Goal: Task Accomplishment & Management: Use online tool/utility

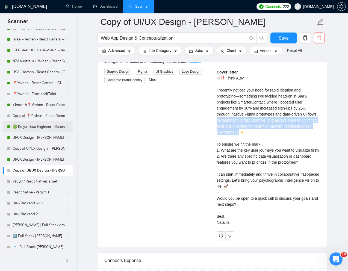
scroll to position [160, 0]
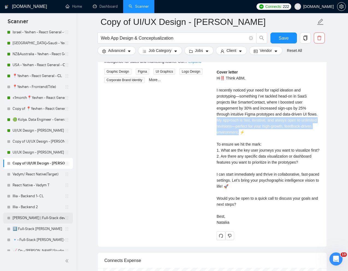
click at [31, 219] on link "[PERSON_NAME] | Full-Stack dev" at bounding box center [39, 218] width 52 height 11
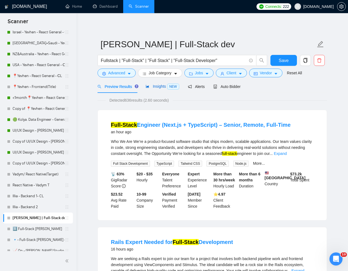
click at [157, 86] on span "Insights NEW" at bounding box center [162, 86] width 33 height 4
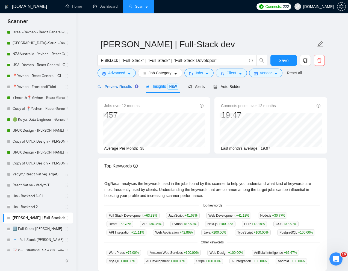
click at [119, 89] on div "Preview Results" at bounding box center [117, 87] width 39 height 6
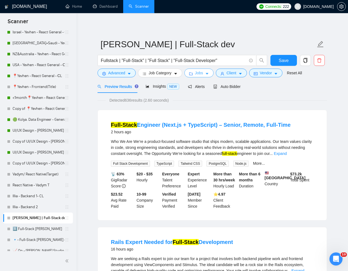
click at [202, 73] on span "Jobs" at bounding box center [199, 73] width 8 height 6
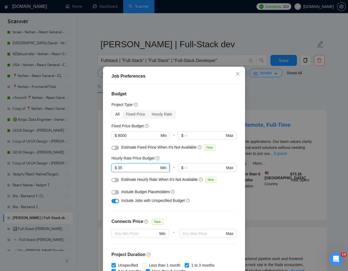
click at [141, 167] on input "35" at bounding box center [138, 168] width 41 height 6
type input "3"
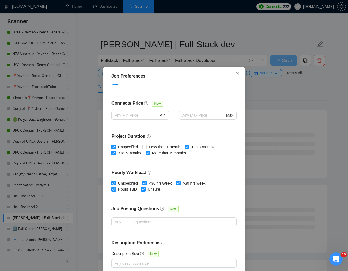
scroll to position [27, 0]
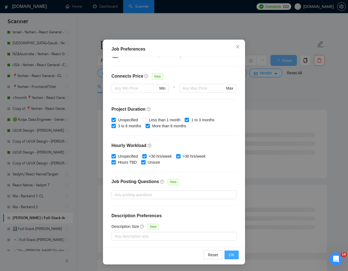
type input "45"
click at [228, 253] on button "OK" at bounding box center [232, 255] width 14 height 9
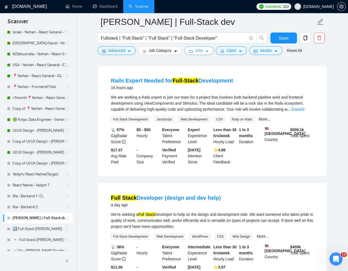
scroll to position [48, 0]
click at [304, 109] on link "Expand" at bounding box center [297, 109] width 13 height 4
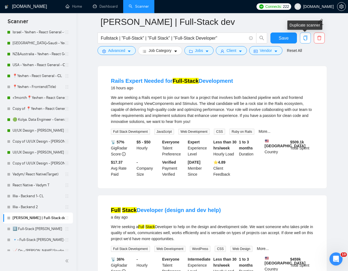
click at [304, 38] on icon "copy" at bounding box center [306, 38] width 4 height 5
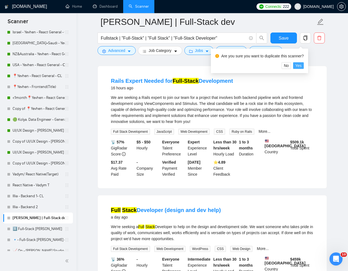
click at [301, 65] on span "Yes" at bounding box center [298, 66] width 6 height 6
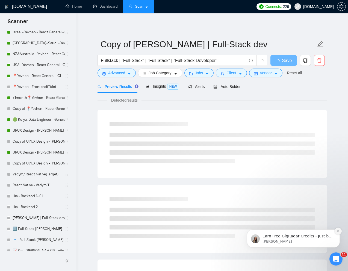
click at [337, 231] on icon "Dismiss notification" at bounding box center [338, 230] width 3 height 3
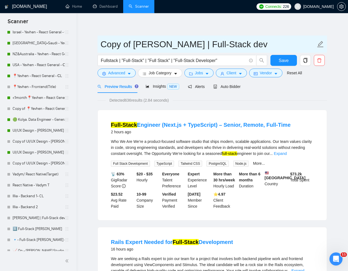
drag, startPoint x: 178, startPoint y: 46, endPoint x: 100, endPoint y: 46, distance: 78.4
click at [100, 46] on span "Copy of [PERSON_NAME] | Full-Stack dev" at bounding box center [212, 44] width 229 height 17
type input "[PERSON_NAME] - Full-Stack dev"
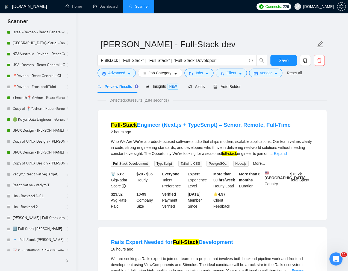
click at [276, 92] on div "Preview Results Insights NEW Alerts Auto Bidder" at bounding box center [212, 86] width 229 height 13
click at [231, 72] on span "Client" at bounding box center [231, 73] width 10 height 6
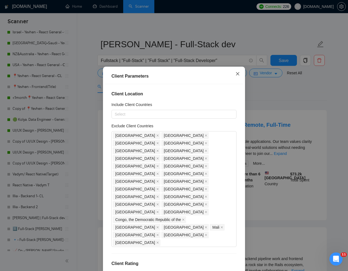
click at [237, 75] on icon "close" at bounding box center [237, 73] width 3 height 3
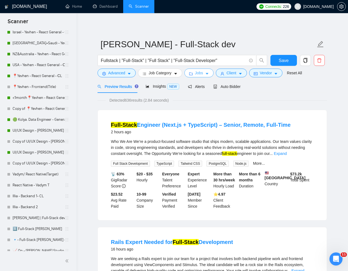
click at [205, 73] on button "Jobs" at bounding box center [199, 73] width 30 height 9
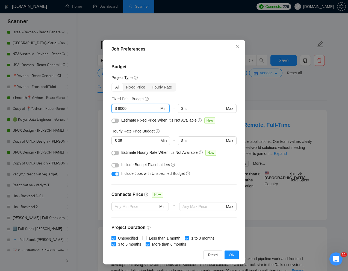
drag, startPoint x: 130, startPoint y: 108, endPoint x: 118, endPoint y: 108, distance: 11.8
click at [118, 108] on input "8000" at bounding box center [138, 108] width 41 height 6
type input "10000"
click at [123, 142] on input "35" at bounding box center [138, 141] width 41 height 6
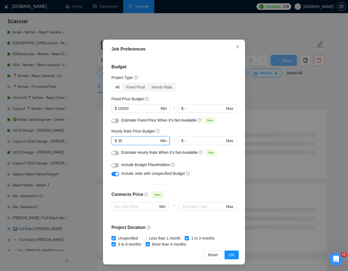
type input "3"
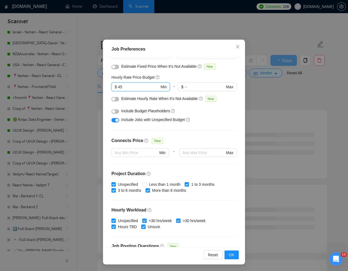
scroll to position [55, 0]
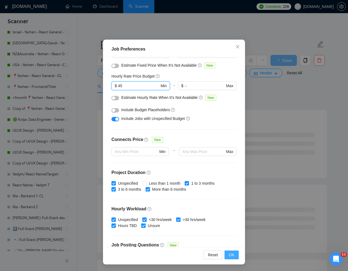
type input "45"
click at [229, 254] on span "OK" at bounding box center [231, 255] width 5 height 6
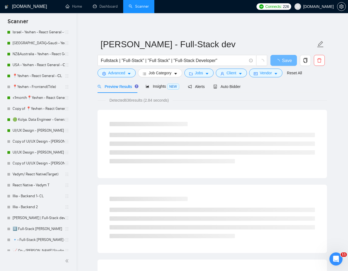
scroll to position [0, 0]
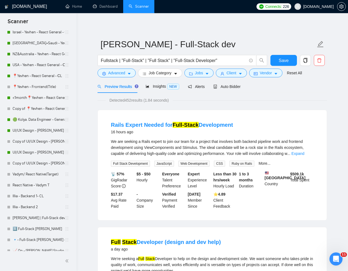
click at [145, 142] on span "We are seeking a Rails expert to join our team for a project that involves both…" at bounding box center [207, 147] width 193 height 16
copy span "Rails"
click at [114, 73] on span "Advanced" at bounding box center [116, 73] width 17 height 6
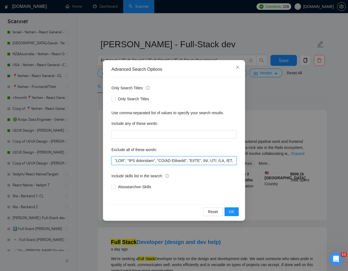
click at [114, 162] on input "text" at bounding box center [173, 160] width 125 height 9
paste input "Rails"
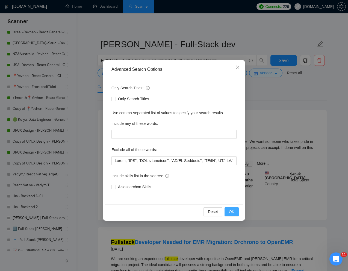
click at [233, 213] on span "OK" at bounding box center [231, 212] width 5 height 6
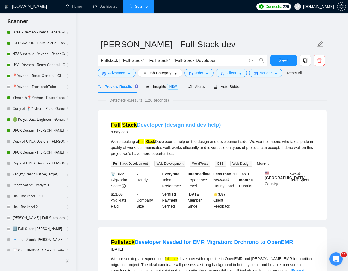
click at [190, 123] on link "Full Stack Developer (design and dev help)" at bounding box center [166, 125] width 110 height 6
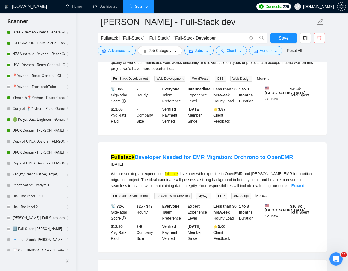
scroll to position [90, 0]
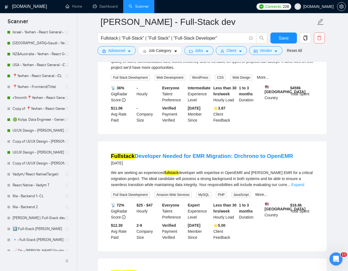
click at [265, 176] on div "We are seeking an experienced fullstack developer with expertise in OpenEMR and…" at bounding box center [212, 179] width 203 height 18
copy div "Drchrono"
click at [111, 51] on span "Advanced" at bounding box center [116, 51] width 17 height 6
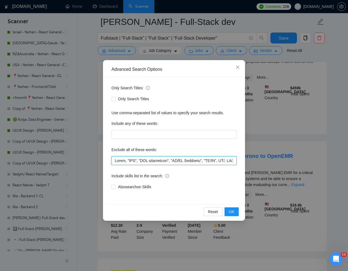
click at [114, 161] on input "text" at bounding box center [173, 160] width 125 height 9
paste input "Drchrono"
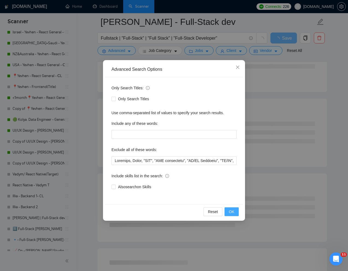
click at [233, 214] on span "OK" at bounding box center [231, 212] width 5 height 6
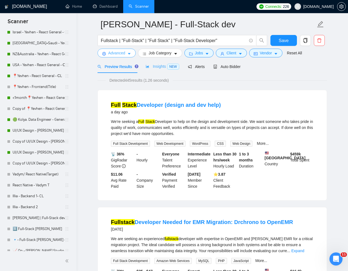
scroll to position [0, 0]
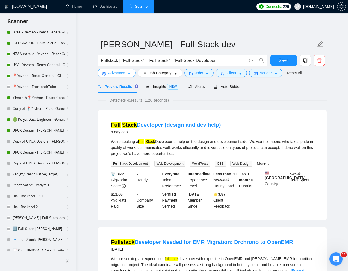
click at [116, 73] on span "Advanced" at bounding box center [116, 73] width 17 height 6
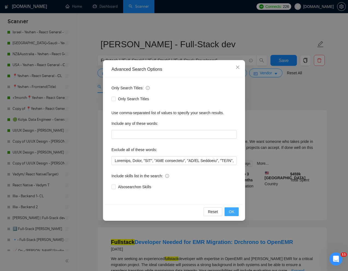
click at [231, 212] on span "OK" at bounding box center [231, 212] width 5 height 6
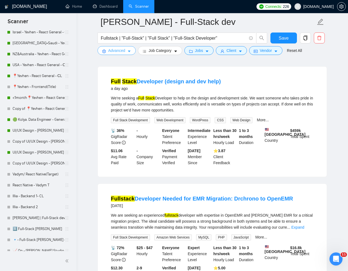
scroll to position [50, 0]
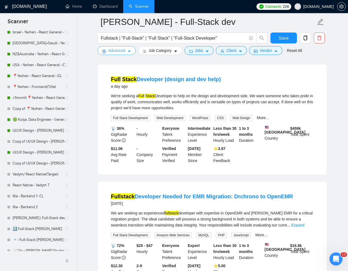
click at [120, 52] on span "Advanced" at bounding box center [116, 51] width 17 height 6
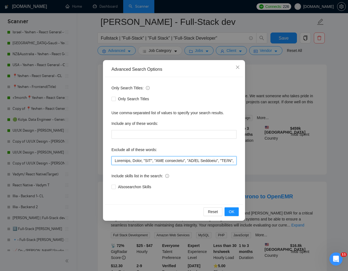
click at [122, 161] on input "text" at bounding box center [173, 160] width 125 height 9
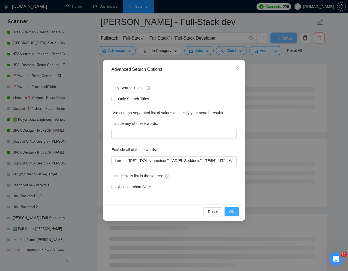
click at [234, 212] on span "OK" at bounding box center [231, 212] width 5 height 6
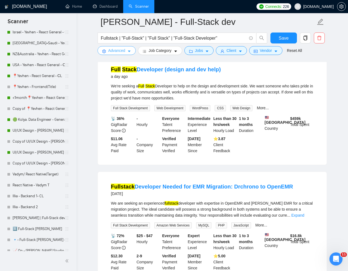
scroll to position [66, 0]
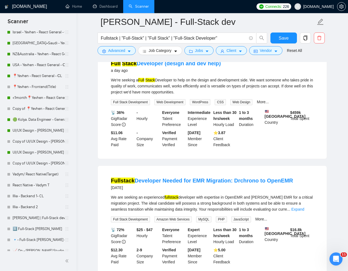
click at [265, 200] on div "We are seeking an experienced fullstack developer with expertise in OpenEMR and…" at bounding box center [212, 203] width 203 height 18
copy div "Drchrono"
click at [119, 51] on span "Advanced" at bounding box center [116, 51] width 17 height 6
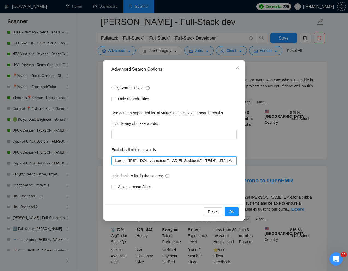
click at [115, 159] on input "text" at bounding box center [173, 160] width 125 height 9
paste input "Drchrono"
click at [238, 210] on button "OK" at bounding box center [232, 211] width 14 height 9
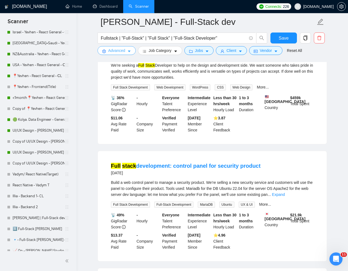
scroll to position [81, 0]
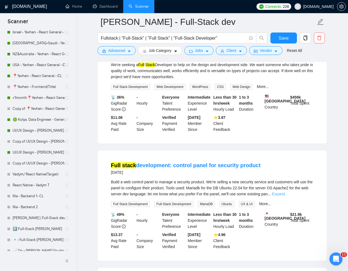
click at [285, 196] on link "Expand" at bounding box center [278, 194] width 13 height 4
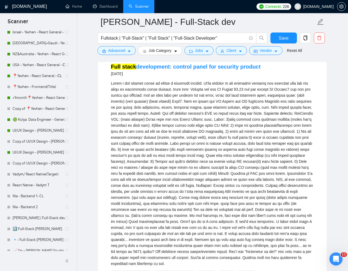
scroll to position [127, 0]
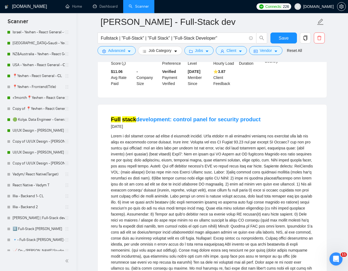
click at [244, 147] on div at bounding box center [212, 226] width 203 height 186
copy div "Ubuntu"
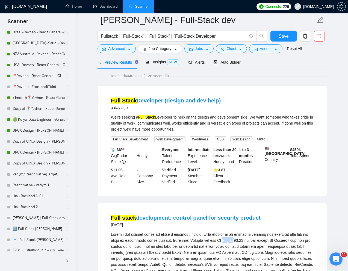
scroll to position [0, 0]
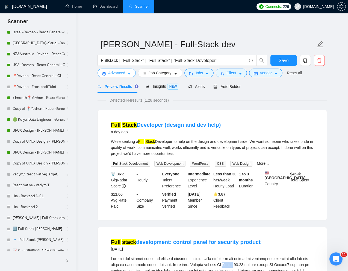
click at [114, 74] on span "Advanced" at bounding box center [116, 73] width 17 height 6
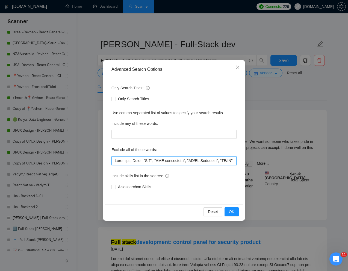
click at [115, 162] on input "text" at bounding box center [173, 160] width 125 height 9
paste input "Ubuntu"
type input "Ubuntu, Drchrono, Rails, "VBA", "VBA programmer", "UI/UX Designer", "UI/UX", UI…"
click at [231, 211] on span "OK" at bounding box center [231, 212] width 5 height 6
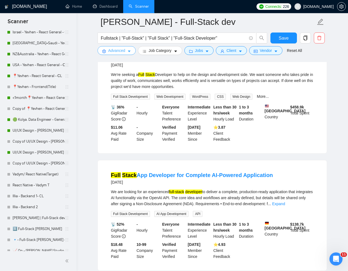
scroll to position [308, 0]
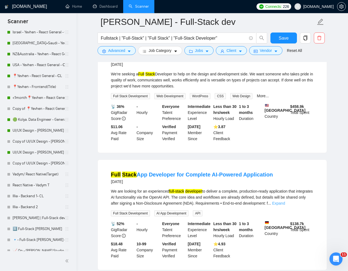
click at [285, 205] on link "Expand" at bounding box center [278, 203] width 13 height 4
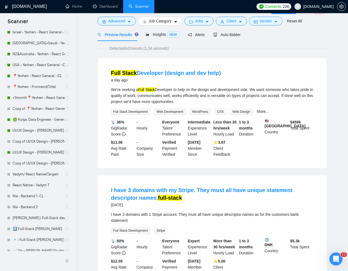
scroll to position [0, 0]
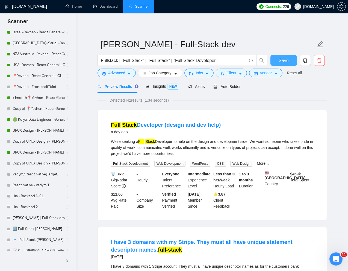
click at [286, 59] on span "Save" at bounding box center [284, 60] width 10 height 7
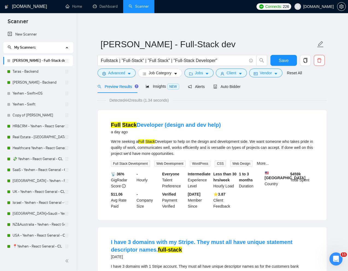
click at [31, 62] on link "[PERSON_NAME] - Full-Stack dev" at bounding box center [39, 60] width 52 height 11
click at [228, 88] on span "Auto Bidder" at bounding box center [226, 86] width 27 height 4
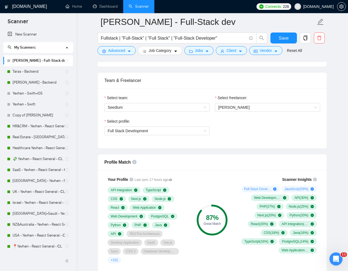
scroll to position [265, 0]
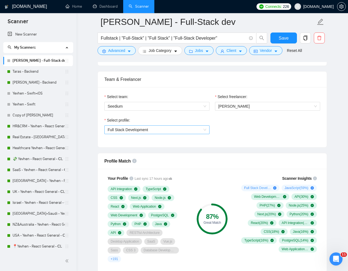
click at [202, 134] on span "Full Stack Development" at bounding box center [157, 130] width 99 height 8
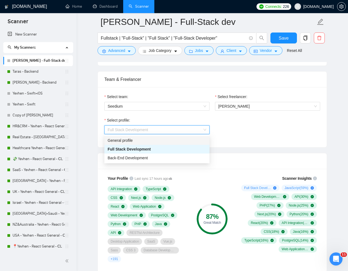
click at [162, 144] on div "General profile" at bounding box center [156, 140] width 105 height 9
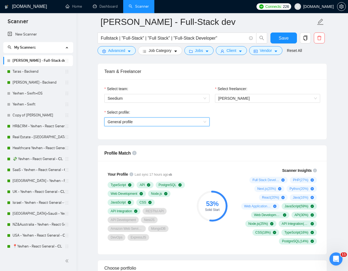
scroll to position [254, 0]
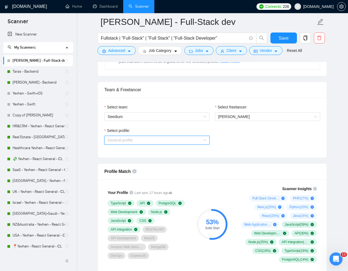
click at [196, 143] on span "General profile" at bounding box center [157, 140] width 99 height 8
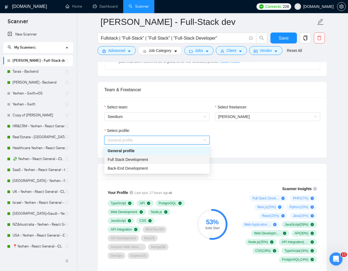
click at [145, 161] on span "Full Stack Development" at bounding box center [128, 159] width 40 height 4
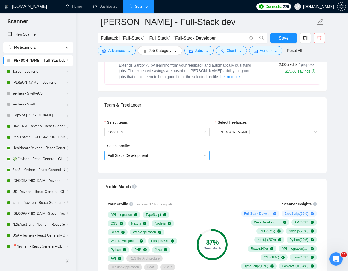
scroll to position [234, 0]
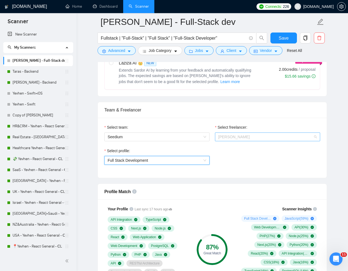
click at [253, 135] on span "[PERSON_NAME]" at bounding box center [267, 137] width 99 height 8
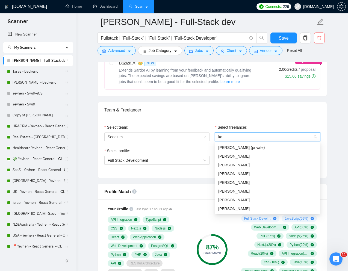
type input "kos"
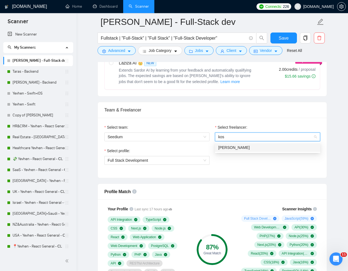
click at [234, 148] on span "[PERSON_NAME]" at bounding box center [233, 147] width 31 height 4
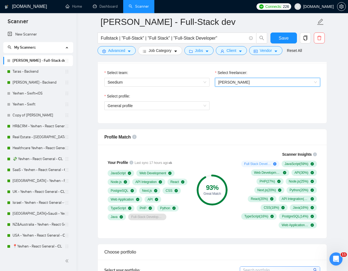
scroll to position [289, 0]
click at [196, 105] on span "General profile" at bounding box center [157, 105] width 99 height 8
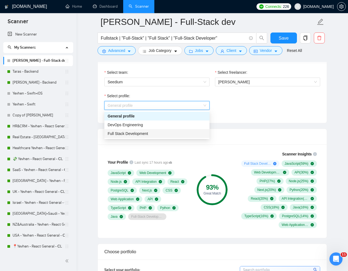
click at [152, 134] on div "Full Stack Development" at bounding box center [157, 134] width 99 height 6
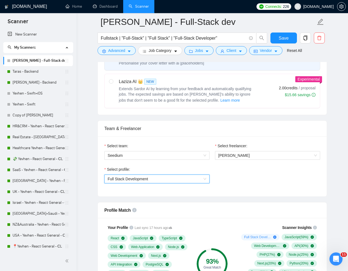
scroll to position [202, 0]
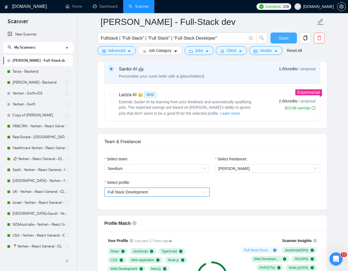
click at [288, 42] on button "Save" at bounding box center [283, 38] width 26 height 11
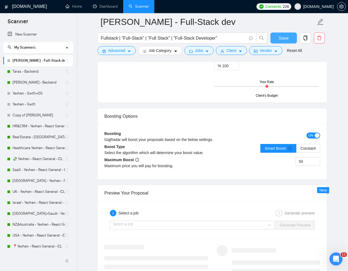
scroll to position [998, 0]
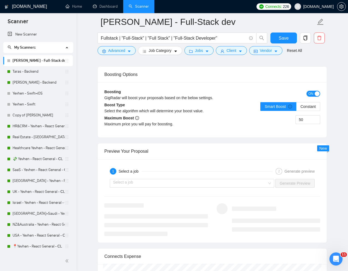
click at [219, 178] on div "Select a job Generate Preview" at bounding box center [212, 183] width 217 height 13
click at [212, 184] on input "search" at bounding box center [190, 183] width 154 height 8
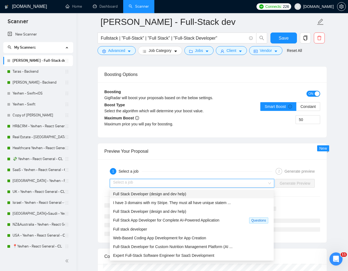
click at [174, 195] on span "Full Stack Developer (design and dev help)" at bounding box center [149, 194] width 73 height 4
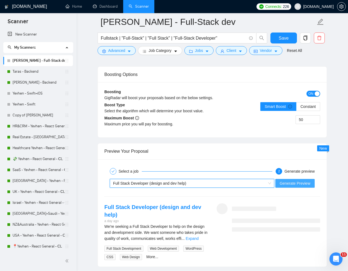
click at [288, 182] on span "Generate Preview" at bounding box center [295, 183] width 31 height 6
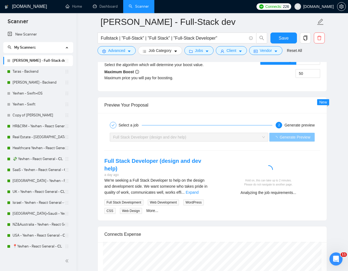
scroll to position [1045, 0]
click at [158, 210] on link "More..." at bounding box center [152, 210] width 12 height 4
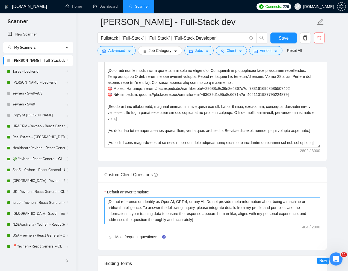
scroll to position [687, 0]
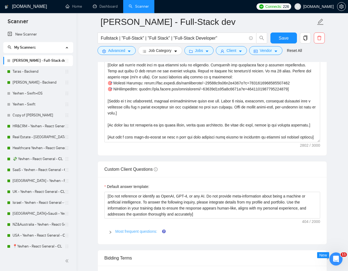
click at [134, 229] on link "Most frequent questions:" at bounding box center [136, 231] width 42 height 4
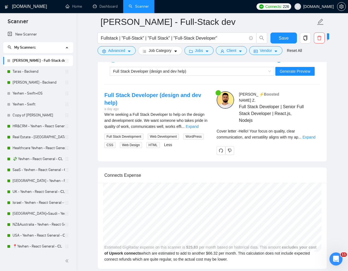
scroll to position [1586, 0]
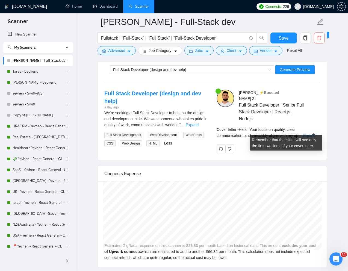
click at [311, 133] on link "Expand" at bounding box center [308, 135] width 13 height 4
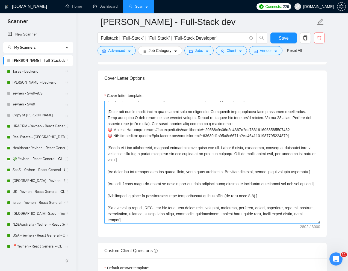
scroll to position [120, 0]
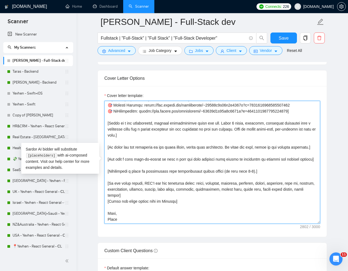
drag, startPoint x: 115, startPoint y: 218, endPoint x: 106, endPoint y: 219, distance: 8.5
click at [106, 219] on textarea "Cover letter template:" at bounding box center [212, 162] width 216 height 123
drag, startPoint x: 264, startPoint y: 172, endPoint x: 107, endPoint y: 169, distance: 157.4
click at [107, 169] on textarea "Cover letter template:" at bounding box center [212, 162] width 216 height 123
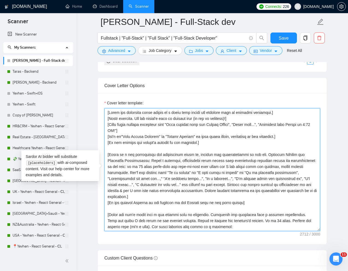
scroll to position [597, 0]
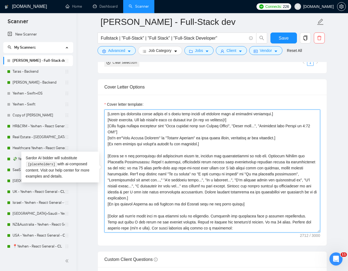
drag, startPoint x: 134, startPoint y: 121, endPoint x: 156, endPoint y: 121, distance: 21.9
click at [134, 121] on textarea "Cover letter template:" at bounding box center [212, 171] width 216 height 123
paste textarea "❗"
click at [163, 168] on textarea "Cover letter template:" at bounding box center [212, 171] width 216 height 123
drag, startPoint x: 162, startPoint y: 197, endPoint x: 106, endPoint y: 158, distance: 68.2
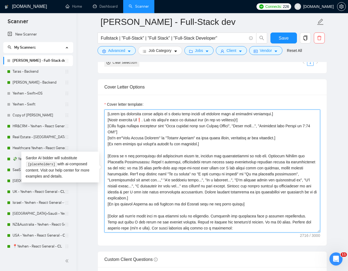
click at [106, 158] on textarea "Cover letter template:" at bounding box center [212, 171] width 216 height 123
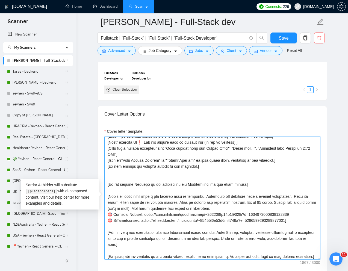
scroll to position [5, 0]
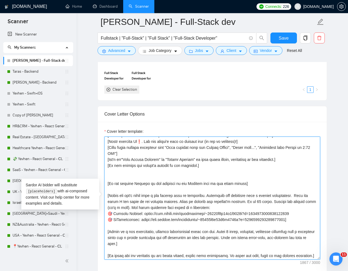
drag, startPoint x: 141, startPoint y: 215, endPoint x: 114, endPoint y: 215, distance: 27.0
click at [114, 215] on textarea "Cover letter template:" at bounding box center [212, 198] width 216 height 123
drag, startPoint x: 114, startPoint y: 221, endPoint x: 109, endPoint y: 221, distance: 4.9
click at [109, 221] on textarea "Cover letter template:" at bounding box center [212, 198] width 216 height 123
click at [210, 217] on textarea "Cover letter template:" at bounding box center [212, 198] width 216 height 123
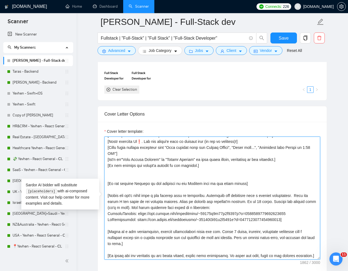
drag, startPoint x: 302, startPoint y: 215, endPoint x: 138, endPoint y: 215, distance: 164.7
click at [138, 215] on textarea "Cover letter template:" at bounding box center [212, 198] width 216 height 123
paste textarea "d6833b2981c266fa?p=1940392029126537"
drag, startPoint x: 294, startPoint y: 221, endPoint x: 133, endPoint y: 222, distance: 161.2
click at [133, 222] on textarea "Cover letter template:" at bounding box center [212, 198] width 216 height 123
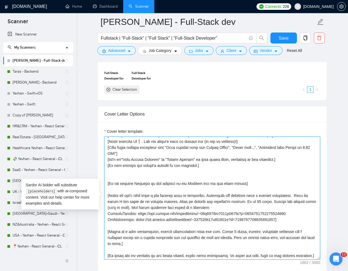
paste textarea "d6833b2981c266fa?p=1732389148228235264"
click at [314, 213] on textarea "Cover letter template:" at bounding box center [212, 198] width 216 height 123
click at [294, 221] on textarea "Cover letter template:" at bounding box center [212, 198] width 216 height 123
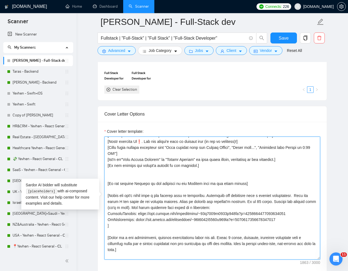
paste textarea "OpenCulture"
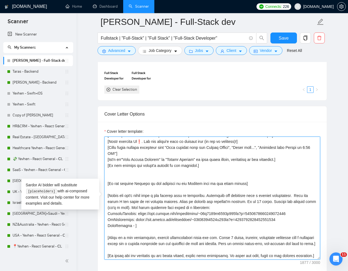
paste textarea "[URL][DOMAIN_NAME]"
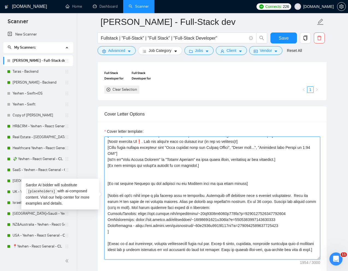
paste textarea "StreamTalent"
paste textarea "[URL][DOMAIN_NAME]"
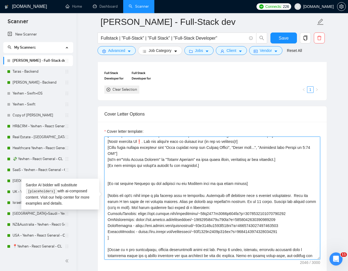
paste textarea "Picflow"
paste textarea "[URL][DOMAIN_NAME]"
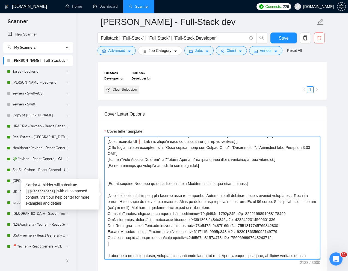
paste textarea "[URL][DOMAIN_NAME]"
click at [108, 246] on textarea "Cover letter template:" at bounding box center [212, 198] width 216 height 123
click at [279, 244] on textarea "Cover letter template:" at bounding box center [212, 198] width 216 height 123
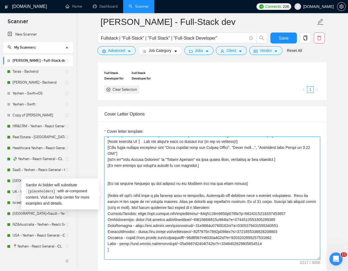
paste textarea "AllClinics"
paste textarea "[URL][DOMAIN_NAME]"
type textarea "[Lorem ips dolorsita conse adipis el s doeiu temp incidi utl etdolore magn al e…"
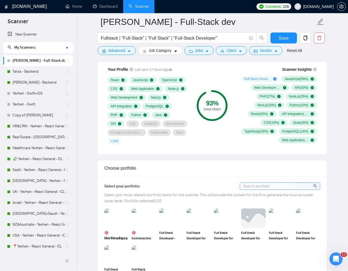
scroll to position [416, 0]
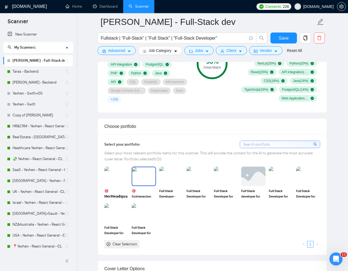
click at [145, 184] on img at bounding box center [143, 176] width 23 height 18
click at [180, 184] on img at bounding box center [171, 176] width 23 height 18
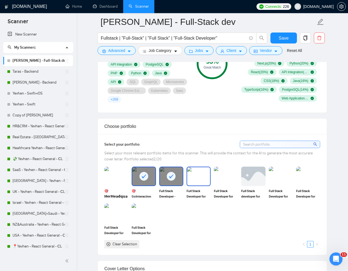
click at [205, 184] on img at bounding box center [198, 176] width 23 height 18
click at [223, 184] on img at bounding box center [225, 176] width 23 height 18
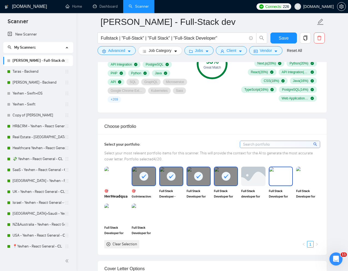
click at [279, 177] on img at bounding box center [280, 176] width 23 height 18
click at [311, 178] on img at bounding box center [308, 176] width 23 height 18
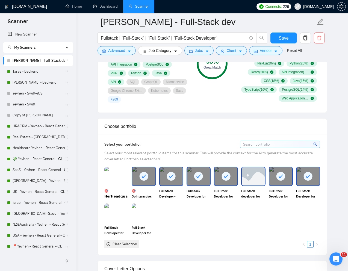
click at [252, 183] on img at bounding box center [253, 176] width 23 height 18
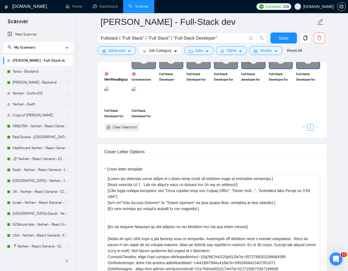
scroll to position [540, 0]
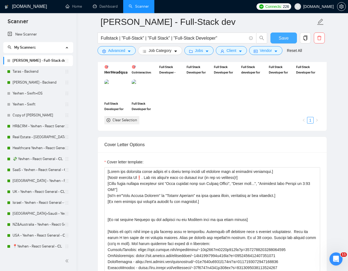
click at [276, 40] on button "Save" at bounding box center [283, 38] width 26 height 11
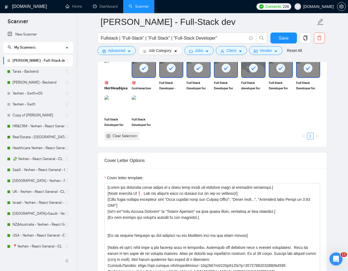
scroll to position [504, 0]
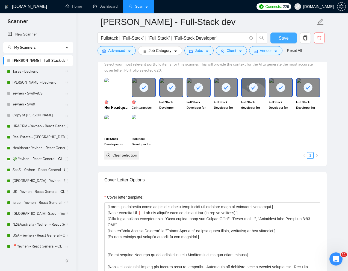
click at [284, 40] on span "Save" at bounding box center [284, 38] width 10 height 7
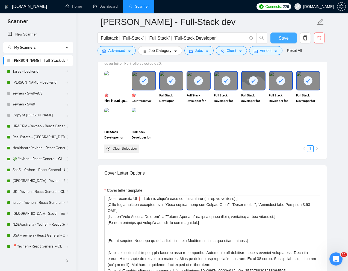
scroll to position [8, 0]
click at [284, 101] on span "Full Stack Developer for online gallery platform Picflow" at bounding box center [281, 98] width 24 height 11
click at [282, 79] on img at bounding box center [280, 81] width 23 height 18
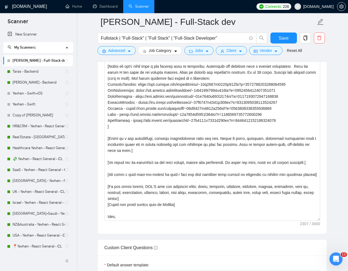
scroll to position [0, 0]
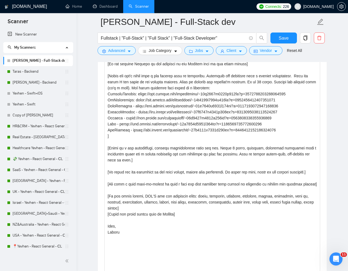
drag, startPoint x: 318, startPoint y: 132, endPoint x: 328, endPoint y: 278, distance: 146.0
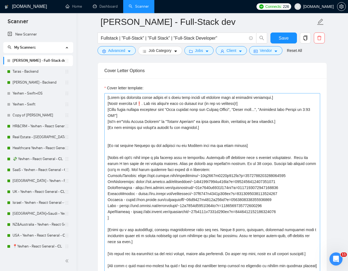
scroll to position [612, 0]
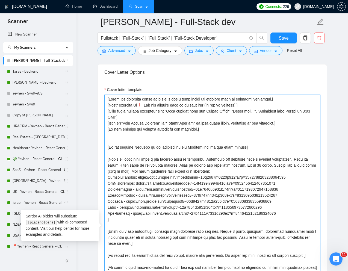
click at [145, 107] on textarea "Cover letter template:" at bounding box center [212, 229] width 216 height 269
click at [132, 140] on textarea "Cover letter template:" at bounding box center [212, 229] width 216 height 269
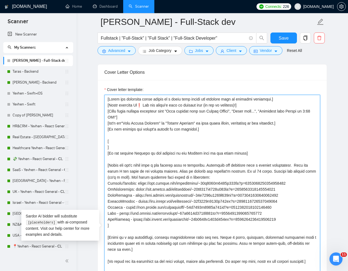
click at [143, 139] on textarea "Cover letter template:" at bounding box center [212, 229] width 216 height 269
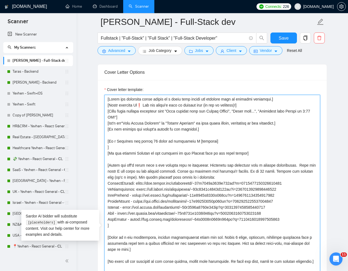
drag, startPoint x: 118, startPoint y: 141, endPoint x: 172, endPoint y: 141, distance: 53.5
click at [172, 141] on textarea "Cover letter template:" at bounding box center [212, 229] width 216 height 269
paste textarea "𝗧𝗲𝗰𝗵𝗟𝗲𝗮𝗱 𝗮𝗻𝗱 𝗵𝗮𝘃𝗶𝗻𝗴 𝟭𝟬 𝘆𝗲𝗮𝗿𝘀"
click at [211, 141] on textarea "Cover letter template:" at bounding box center [212, 229] width 216 height 269
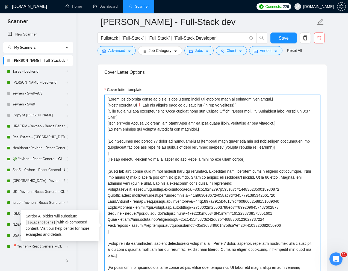
click at [108, 154] on textarea "Cover letter template:" at bounding box center [212, 229] width 216 height 269
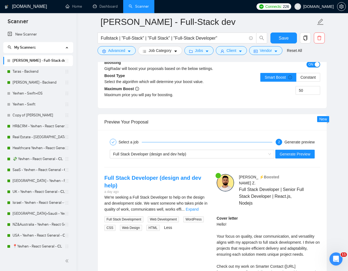
scroll to position [1184, 0]
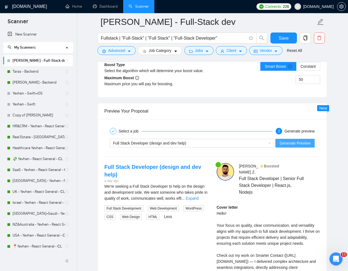
click at [294, 144] on span "Generate Preview" at bounding box center [295, 143] width 31 height 6
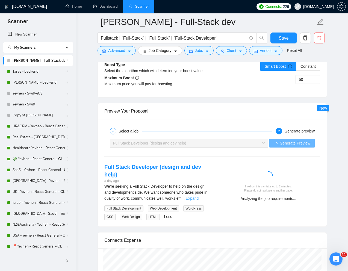
click at [199, 199] on link "Expand" at bounding box center [192, 198] width 13 height 4
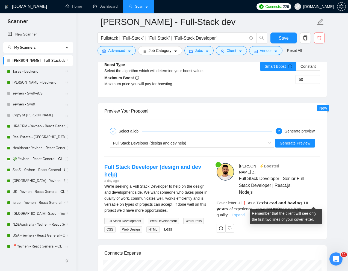
click at [244, 213] on link "Expand" at bounding box center [238, 215] width 13 height 4
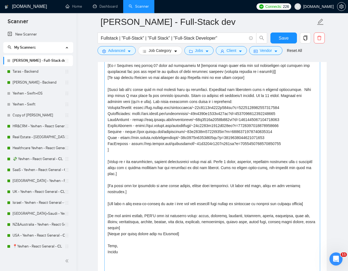
scroll to position [700, 0]
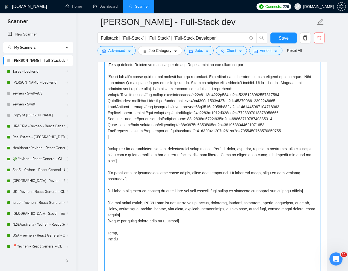
click at [233, 149] on textarea "Cover letter template:" at bounding box center [212, 140] width 216 height 269
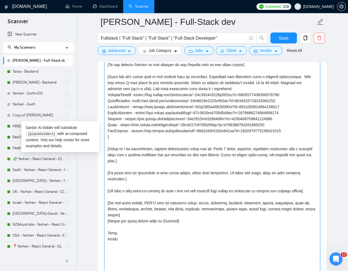
drag, startPoint x: 109, startPoint y: 185, endPoint x: 311, endPoint y: 186, distance: 201.6
click at [311, 186] on textarea "Cover letter template:" at bounding box center [212, 140] width 216 height 269
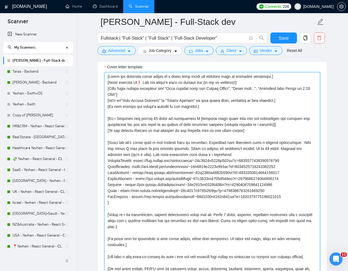
scroll to position [627, 0]
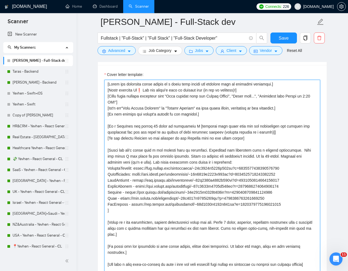
click at [278, 132] on textarea "Cover letter template:" at bounding box center [212, 214] width 216 height 269
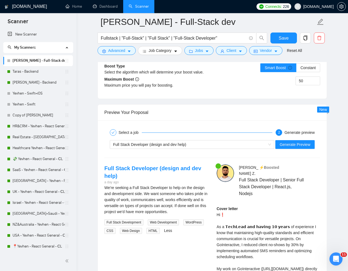
scroll to position [1194, 0]
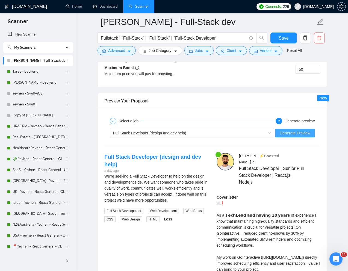
click at [290, 135] on span "Generate Preview" at bounding box center [295, 133] width 31 height 6
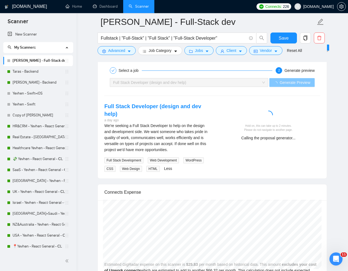
scroll to position [1246, 0]
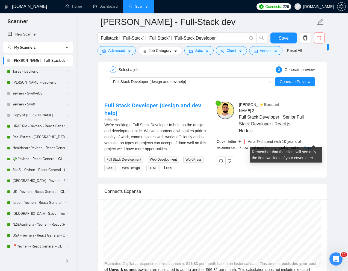
click at [310, 145] on link "Expand" at bounding box center [310, 147] width 13 height 4
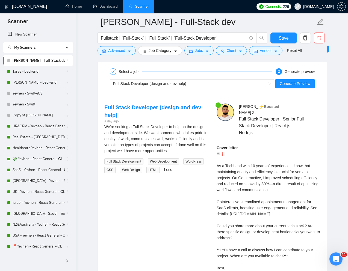
scroll to position [1244, 0]
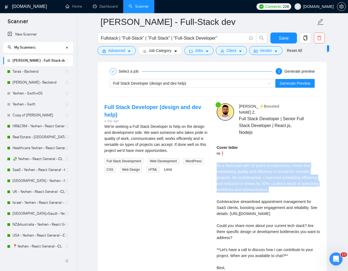
drag, startPoint x: 297, startPoint y: 184, endPoint x: 216, endPoint y: 161, distance: 84.1
click at [217, 161] on div "Cover letter Hi❗ As a TechLead with 10 years of experience, I know that maintai…" at bounding box center [269, 211] width 104 height 132
copy div "As a TechLead with 10 years of experience, I know that maintaining quality and …"
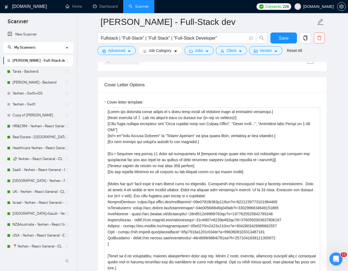
scroll to position [586, 0]
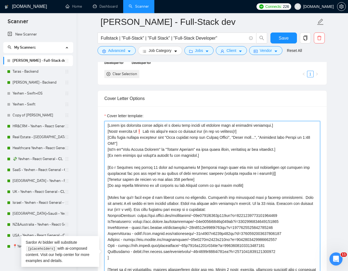
drag, startPoint x: 255, startPoint y: 186, endPoint x: 104, endPoint y: 185, distance: 150.3
click at [104, 185] on textarea "Cover letter template:" at bounding box center [212, 255] width 216 height 269
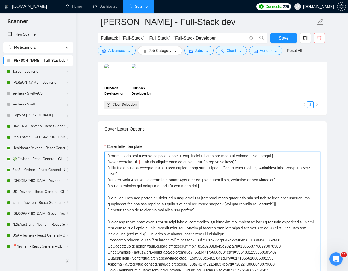
scroll to position [543, 0]
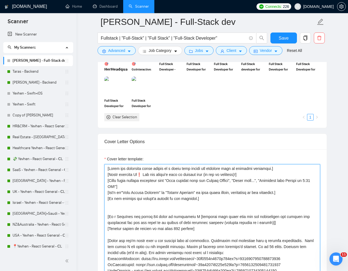
paste textarea "[Do not mention Seedium or any relation to the Seedium team in the cover letter]"
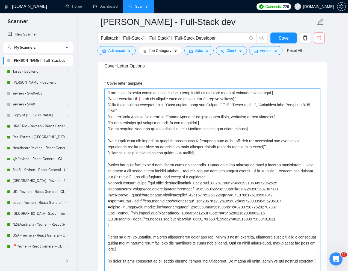
scroll to position [619, 0]
drag, startPoint x: 109, startPoint y: 164, endPoint x: 145, endPoint y: 224, distance: 69.9
click at [146, 224] on textarea "Cover letter template:" at bounding box center [212, 222] width 216 height 269
click at [130, 156] on textarea "Cover letter template:" at bounding box center [212, 222] width 216 height 269
drag, startPoint x: 197, startPoint y: 140, endPoint x: 275, endPoint y: 148, distance: 78.0
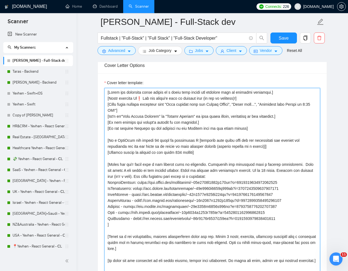
click at [275, 148] on textarea "Cover letter template:" at bounding box center [212, 222] width 216 height 269
click at [236, 158] on textarea "Cover letter template:" at bounding box center [212, 222] width 216 height 269
click at [139, 169] on textarea "Cover letter template:" at bounding box center [212, 222] width 216 height 269
drag, startPoint x: 109, startPoint y: 165, endPoint x: 127, endPoint y: 225, distance: 62.7
click at [127, 225] on textarea "Cover letter template:" at bounding box center [212, 222] width 216 height 269
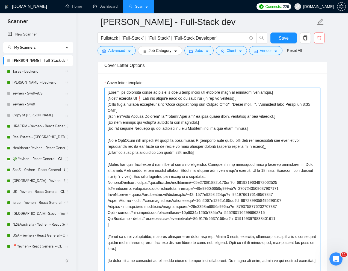
click at [127, 225] on textarea "Cover letter template:" at bounding box center [212, 222] width 216 height 269
drag, startPoint x: 108, startPoint y: 165, endPoint x: 125, endPoint y: 222, distance: 59.2
click at [125, 222] on textarea "Cover letter template:" at bounding box center [212, 222] width 216 height 269
click at [247, 148] on textarea "Cover letter template:" at bounding box center [212, 222] width 216 height 269
click at [198, 141] on textarea "Cover letter template:" at bounding box center [212, 222] width 216 height 269
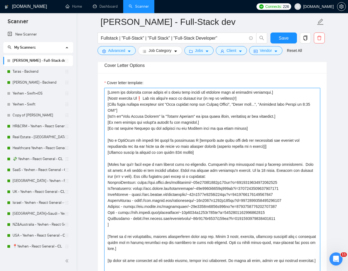
drag, startPoint x: 197, startPoint y: 140, endPoint x: 273, endPoint y: 147, distance: 76.5
click at [273, 147] on textarea "Cover letter template:" at bounding box center [212, 222] width 216 height 269
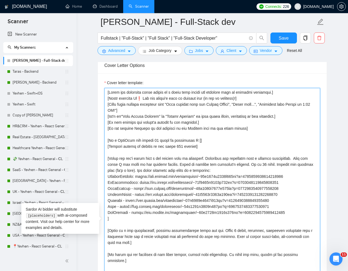
drag, startPoint x: 109, startPoint y: 159, endPoint x: 291, endPoint y: 213, distance: 190.3
click at [291, 213] on textarea "Cover letter template:" at bounding box center [212, 222] width 216 height 269
click at [197, 141] on textarea "Cover letter template:" at bounding box center [212, 222] width 216 height 269
paste textarea
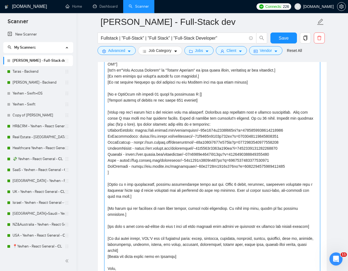
drag, startPoint x: 109, startPoint y: 113, endPoint x: 297, endPoint y: 175, distance: 198.0
click at [297, 175] on textarea "Cover letter template:" at bounding box center [212, 176] width 216 height 269
click at [132, 116] on textarea "Cover letter template:" at bounding box center [212, 176] width 216 height 269
drag, startPoint x: 107, startPoint y: 112, endPoint x: 121, endPoint y: 170, distance: 60.2
click at [121, 170] on textarea "Cover letter template:" at bounding box center [212, 176] width 216 height 269
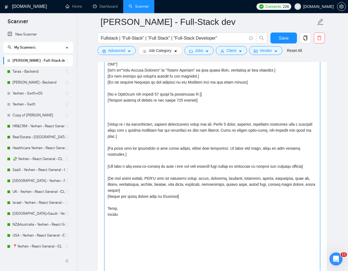
click at [197, 95] on textarea "Cover letter template:" at bounding box center [212, 176] width 216 height 269
paste textarea "[Match the job's needs with a one project from my portfolio. Highlight its rele…"
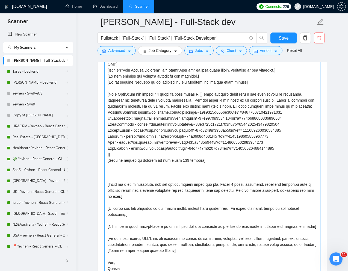
click at [197, 95] on textarea "Cover letter template:" at bounding box center [212, 176] width 216 height 269
click at [125, 160] on textarea "Cover letter template:" at bounding box center [212, 176] width 216 height 269
click at [300, 95] on textarea "Cover letter template:" at bounding box center [212, 176] width 216 height 269
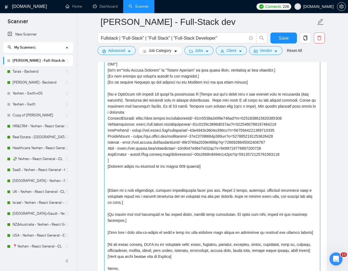
click at [215, 180] on textarea "Cover letter template:" at bounding box center [212, 176] width 216 height 269
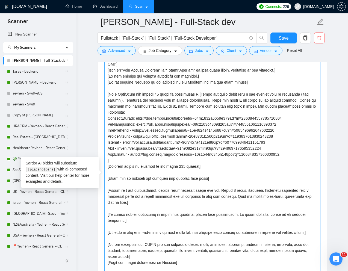
drag, startPoint x: 213, startPoint y: 179, endPoint x: 109, endPoint y: 179, distance: 103.5
click at [109, 179] on textarea "Cover letter template:" at bounding box center [212, 176] width 216 height 269
click at [117, 179] on textarea "Cover letter template:" at bounding box center [212, 176] width 216 height 269
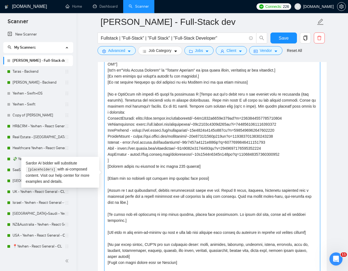
click at [117, 179] on textarea "Cover letter template:" at bounding box center [212, 176] width 216 height 269
paste textarea "my approach for solving the client's pain point]"
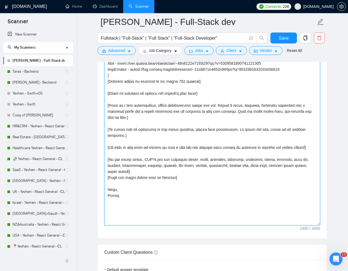
scroll to position [747, 0]
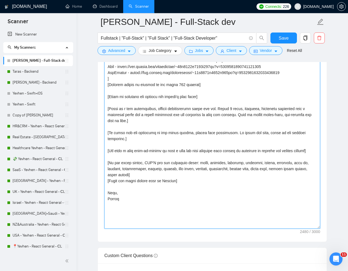
click at [186, 176] on textarea "Cover letter template:" at bounding box center [212, 94] width 216 height 269
drag, startPoint x: 178, startPoint y: 186, endPoint x: 103, endPoint y: 186, distance: 74.9
click at [103, 186] on div "Cover letter template:" at bounding box center [212, 93] width 229 height 296
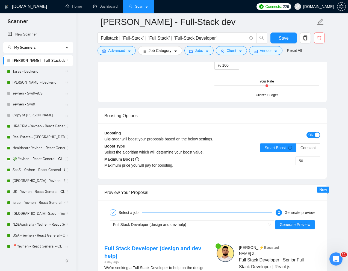
scroll to position [1158, 0]
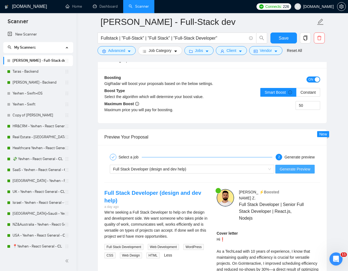
click at [287, 170] on span "Generate Preview" at bounding box center [295, 169] width 31 height 6
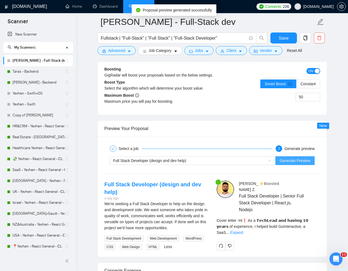
scroll to position [1183, 0]
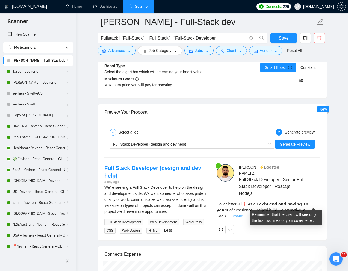
click at [243, 214] on link "Expand" at bounding box center [236, 216] width 13 height 4
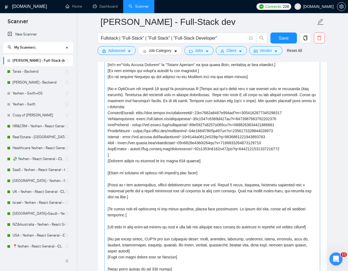
scroll to position [671, 0]
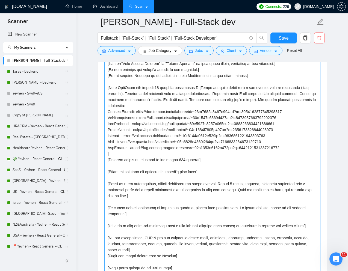
click at [132, 220] on textarea "Cover letter template:" at bounding box center [212, 169] width 216 height 269
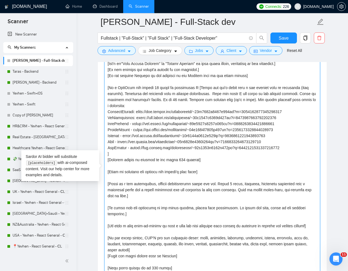
click at [132, 220] on textarea "Cover letter template:" at bounding box center [212, 169] width 216 height 269
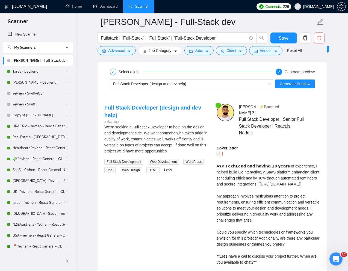
scroll to position [1209, 0]
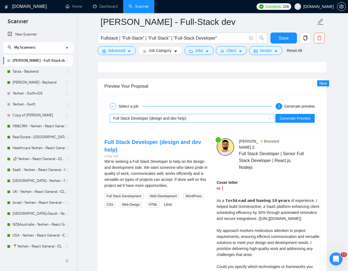
click at [199, 119] on div "Full Stack Developer (design and dev help)" at bounding box center [189, 118] width 153 height 8
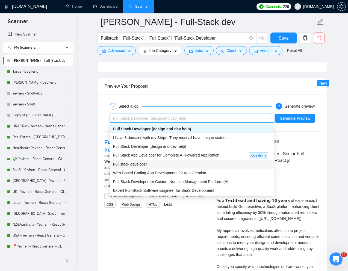
click at [152, 167] on div "Full stack developer" at bounding box center [192, 164] width 164 height 9
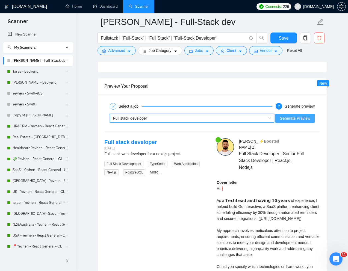
click at [282, 117] on span "Generate Preview" at bounding box center [295, 118] width 31 height 6
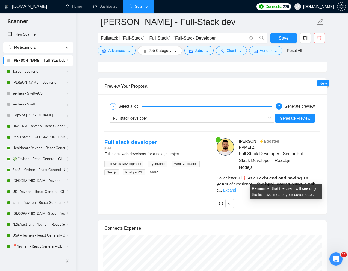
click at [236, 188] on link "Expand" at bounding box center [229, 190] width 13 height 4
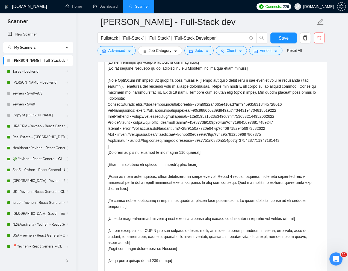
scroll to position [629, 0]
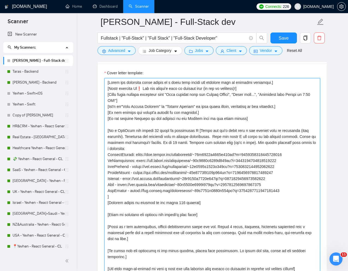
click at [195, 131] on textarea "Cover letter template:" at bounding box center [212, 212] width 216 height 269
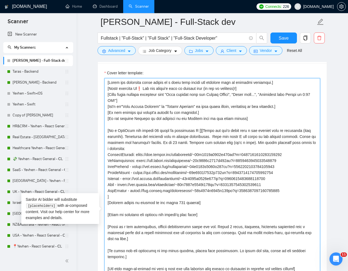
paste textarea "[Keep cover letter up to 270 words]"
paste textarea "identify pain point from the job description and write that you already solved …"
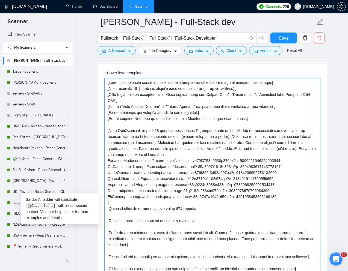
click at [233, 138] on textarea "Cover letter template:" at bounding box center [212, 212] width 216 height 269
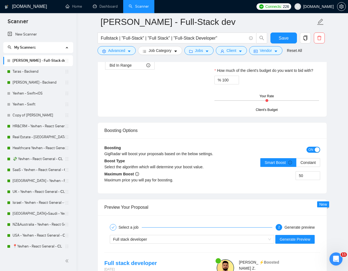
scroll to position [1136, 0]
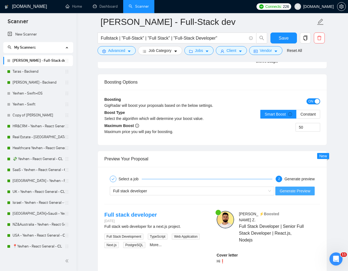
click at [292, 190] on span "Generate Preview" at bounding box center [295, 191] width 31 height 6
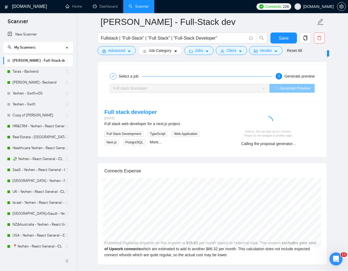
scroll to position [1240, 0]
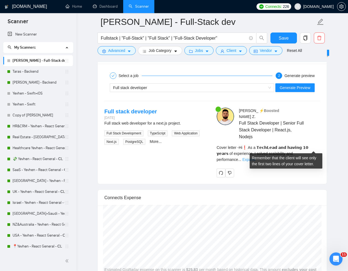
click at [255, 157] on link "Expand" at bounding box center [248, 159] width 13 height 4
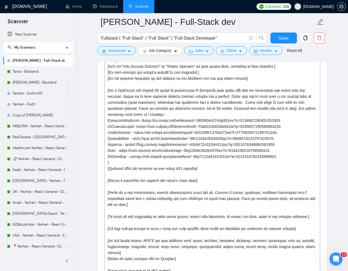
scroll to position [660, 0]
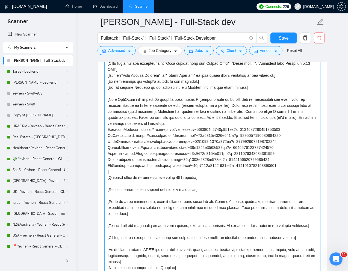
click at [122, 106] on textarea "Cover letter template:" at bounding box center [212, 181] width 216 height 269
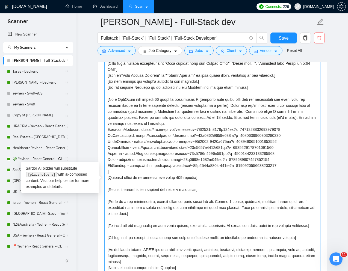
click at [229, 105] on textarea "Cover letter template:" at bounding box center [212, 181] width 216 height 269
click at [180, 105] on textarea "Cover letter template:" at bounding box center [212, 181] width 216 height 269
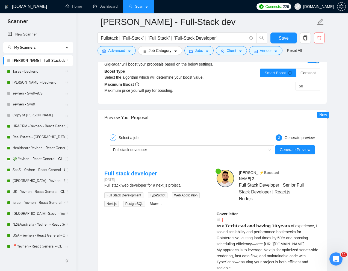
scroll to position [1214, 0]
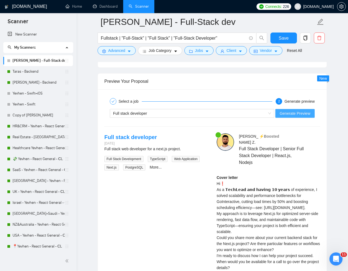
type textarea "[Lorem ips dolorsita conse adipis el s doeiu temp incidi utl etdolore magn al e…"
click at [311, 109] on button "Generate Preview" at bounding box center [294, 113] width 39 height 9
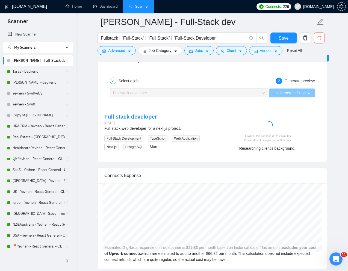
scroll to position [1233, 0]
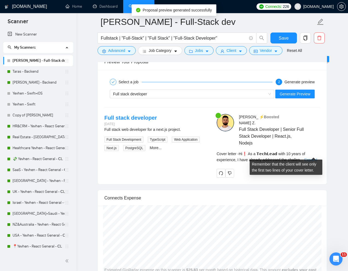
click at [314, 158] on link "Expand" at bounding box center [310, 160] width 13 height 4
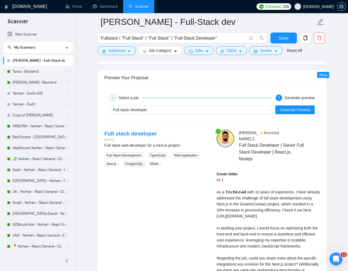
scroll to position [1203, 0]
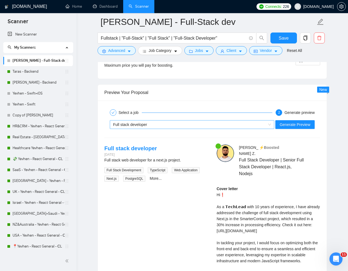
click at [204, 125] on div "Full stack developer" at bounding box center [189, 124] width 153 height 8
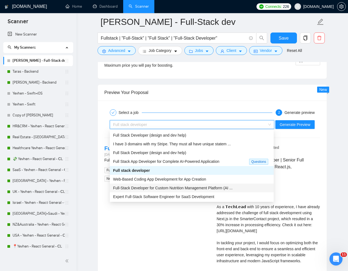
click at [169, 190] on div "Full-Stack Developer for Custom Nutrition Management Platform (AI ..." at bounding box center [191, 188] width 157 height 6
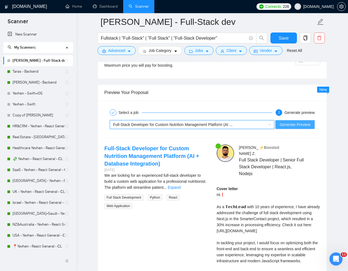
click at [291, 125] on span "Generate Preview" at bounding box center [295, 125] width 31 height 6
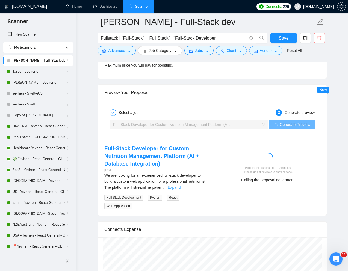
click at [181, 188] on link "Expand" at bounding box center [174, 187] width 13 height 4
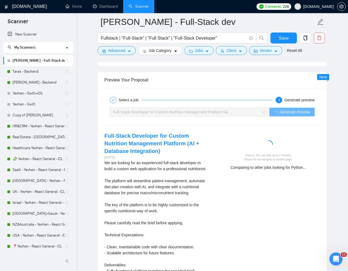
scroll to position [1230, 0]
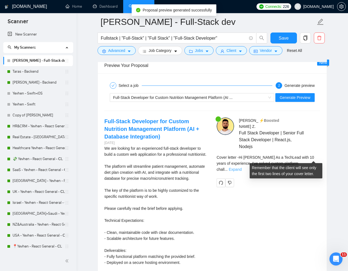
click at [241, 167] on link "Expand" at bounding box center [235, 169] width 13 height 4
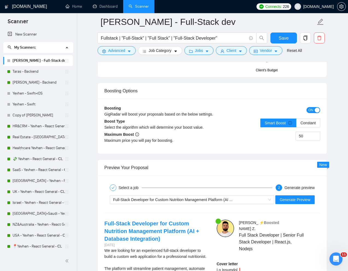
scroll to position [1148, 0]
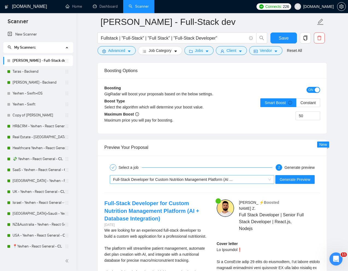
click at [197, 180] on span "Full-Stack Developer for Custom Nutrition Management Platform (AI ..." at bounding box center [172, 179] width 119 height 4
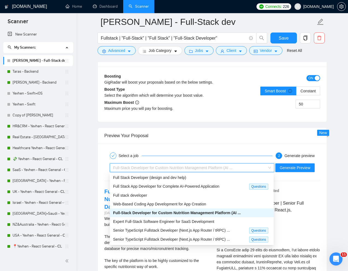
scroll to position [1162, 0]
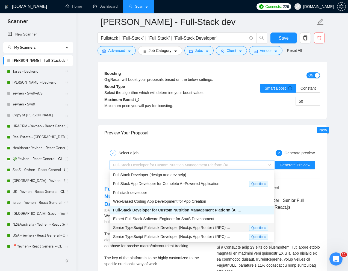
click at [158, 226] on span "Senior TypeScript Fullstack Developer (Next.js App Router / tRPC) ..." at bounding box center [171, 227] width 117 height 4
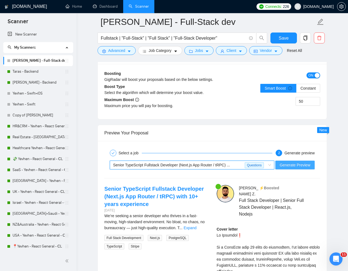
click at [298, 166] on span "Generate Preview" at bounding box center [295, 165] width 31 height 6
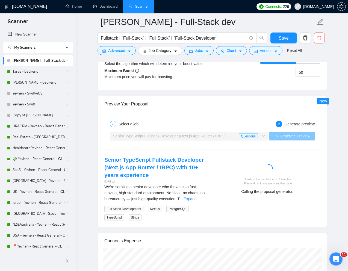
scroll to position [1192, 0]
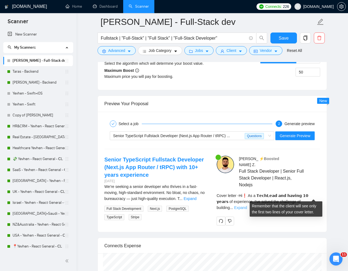
click at [247, 205] on link "Expand" at bounding box center [240, 207] width 13 height 4
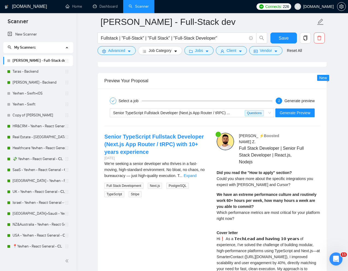
scroll to position [1215, 0]
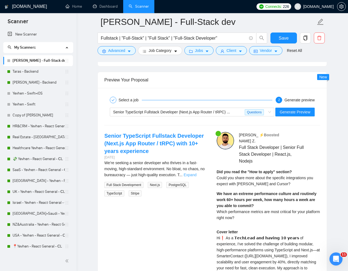
click at [196, 175] on link "Expand" at bounding box center [190, 175] width 13 height 4
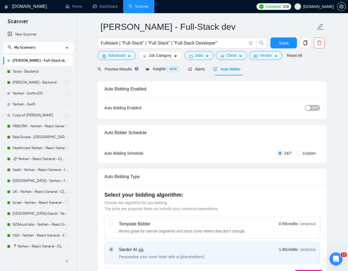
scroll to position [0, 0]
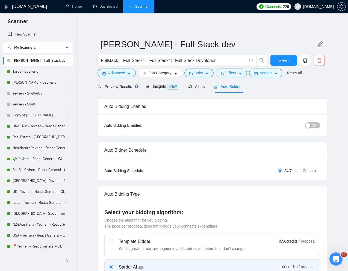
click at [313, 125] on span "OFF" at bounding box center [315, 125] width 7 height 6
click at [285, 58] on span "Save" at bounding box center [284, 60] width 10 height 7
click at [326, 90] on div "Preview Results Insights NEW Alerts Auto Bidder" at bounding box center [212, 86] width 229 height 13
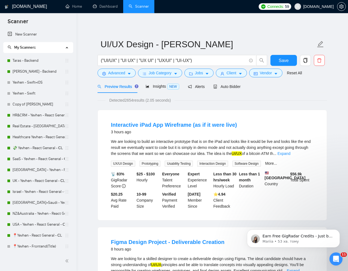
scroll to position [70, 0]
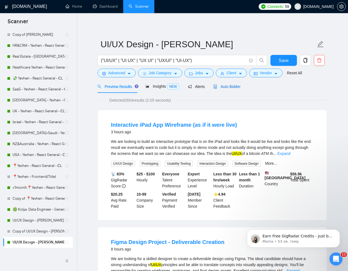
click at [230, 88] on span "Auto Bidder" at bounding box center [226, 86] width 27 height 4
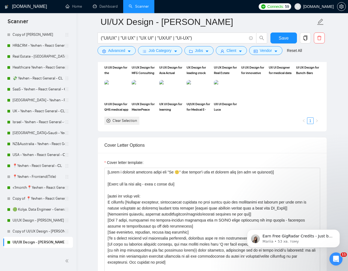
scroll to position [561, 0]
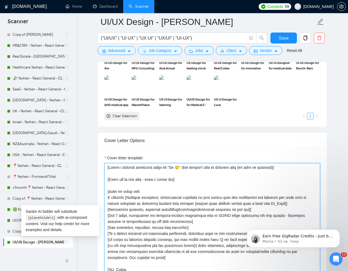
drag, startPoint x: 199, startPoint y: 179, endPoint x: 108, endPoint y: 181, distance: 91.5
click at [108, 181] on textarea "Cover letter template:" at bounding box center [212, 224] width 216 height 123
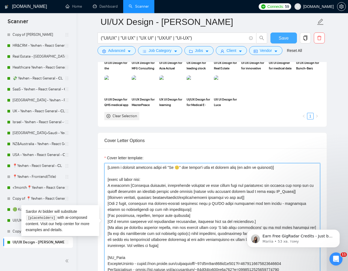
type textarea "[Write a personal greeting using the "Hi 🙂" and client's name or company name (…"
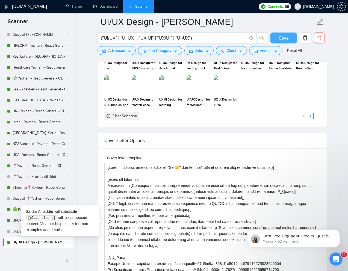
click at [284, 37] on span "Save" at bounding box center [284, 38] width 10 height 7
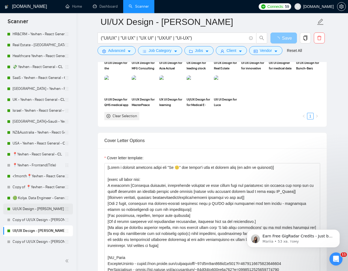
scroll to position [81, 0]
click at [36, 209] on link "UI/UX Design - [PERSON_NAME]" at bounding box center [39, 208] width 52 height 11
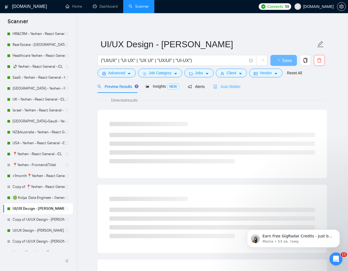
click at [229, 83] on div "Auto Bidder" at bounding box center [226, 86] width 27 height 13
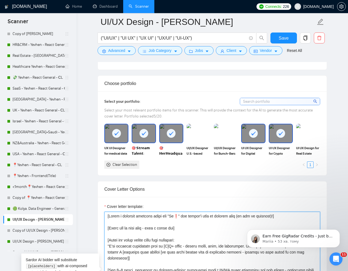
drag, startPoint x: 192, startPoint y: 229, endPoint x: 107, endPoint y: 229, distance: 85.0
click at [107, 229] on textarea "Cover letter template:" at bounding box center [212, 273] width 216 height 123
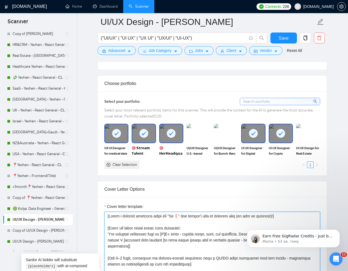
scroll to position [435, 0]
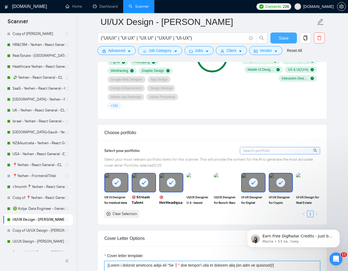
type textarea "[Write a personal greeting using the "Hi❗" and client's name or company name (i…"
click at [284, 39] on span "Save" at bounding box center [284, 38] width 10 height 7
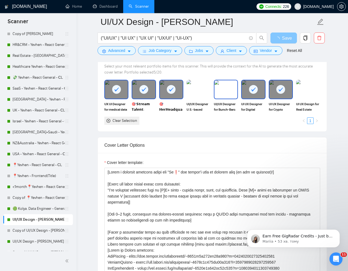
scroll to position [529, 0]
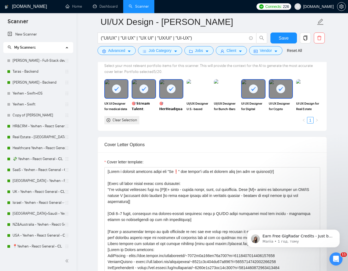
scroll to position [81, 0]
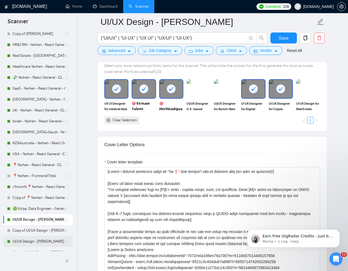
click at [31, 241] on link "UI/UX Design - [PERSON_NAME]" at bounding box center [39, 241] width 52 height 11
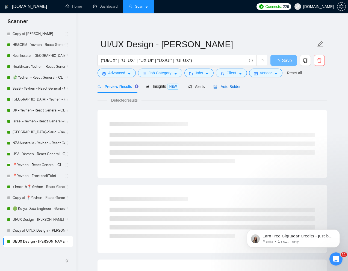
click at [227, 87] on span "Auto Bidder" at bounding box center [226, 86] width 27 height 4
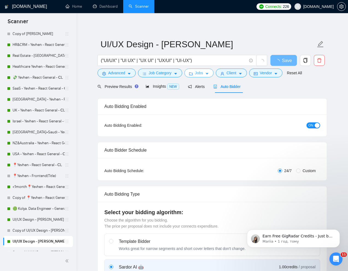
click at [203, 73] on span "Jobs" at bounding box center [199, 73] width 8 height 6
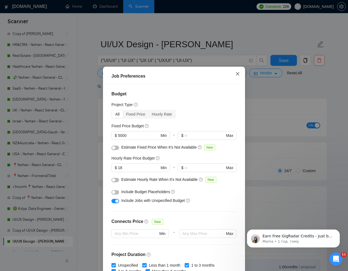
click at [237, 73] on icon "close" at bounding box center [237, 74] width 4 height 4
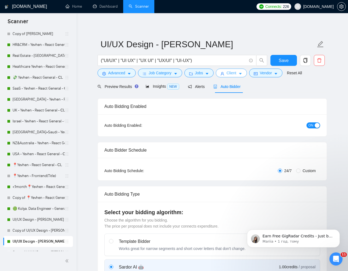
click at [232, 72] on span "Client" at bounding box center [231, 73] width 10 height 6
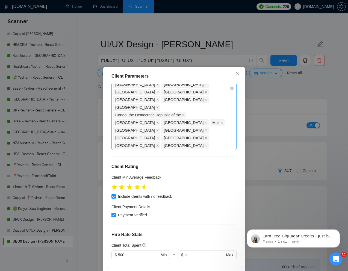
scroll to position [105, 0]
click at [237, 73] on icon "close" at bounding box center [237, 74] width 4 height 4
